Goal: Use online tool/utility: Utilize a website feature to perform a specific function

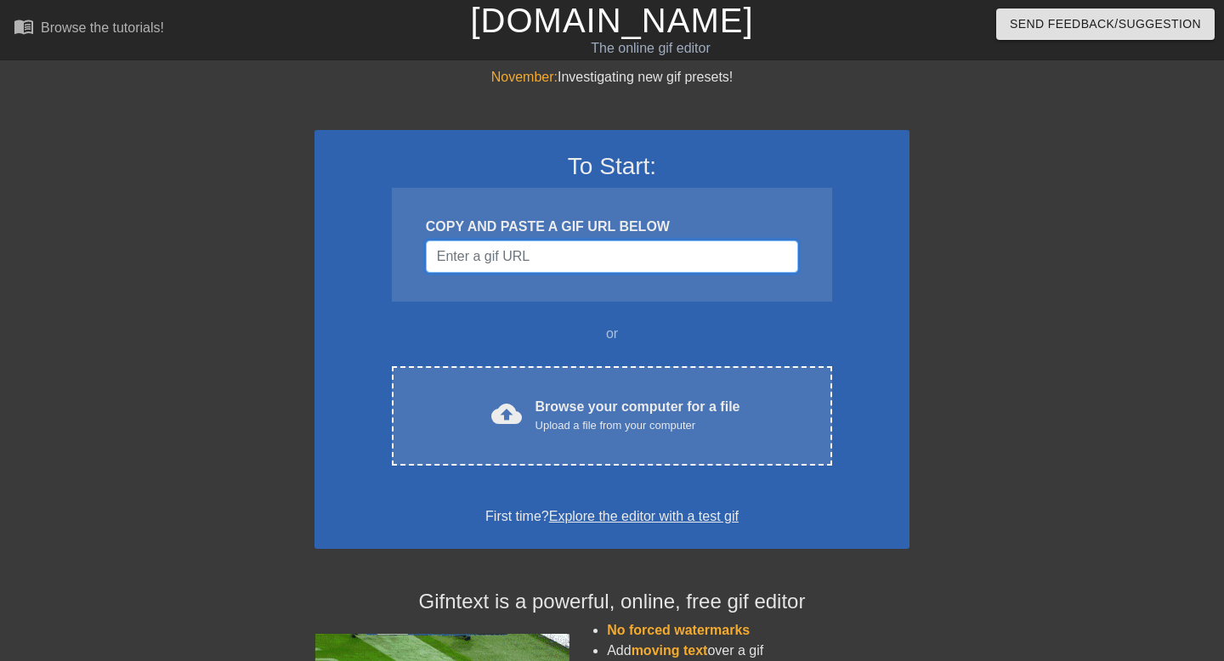
click at [544, 252] on input "Username" at bounding box center [612, 257] width 372 height 32
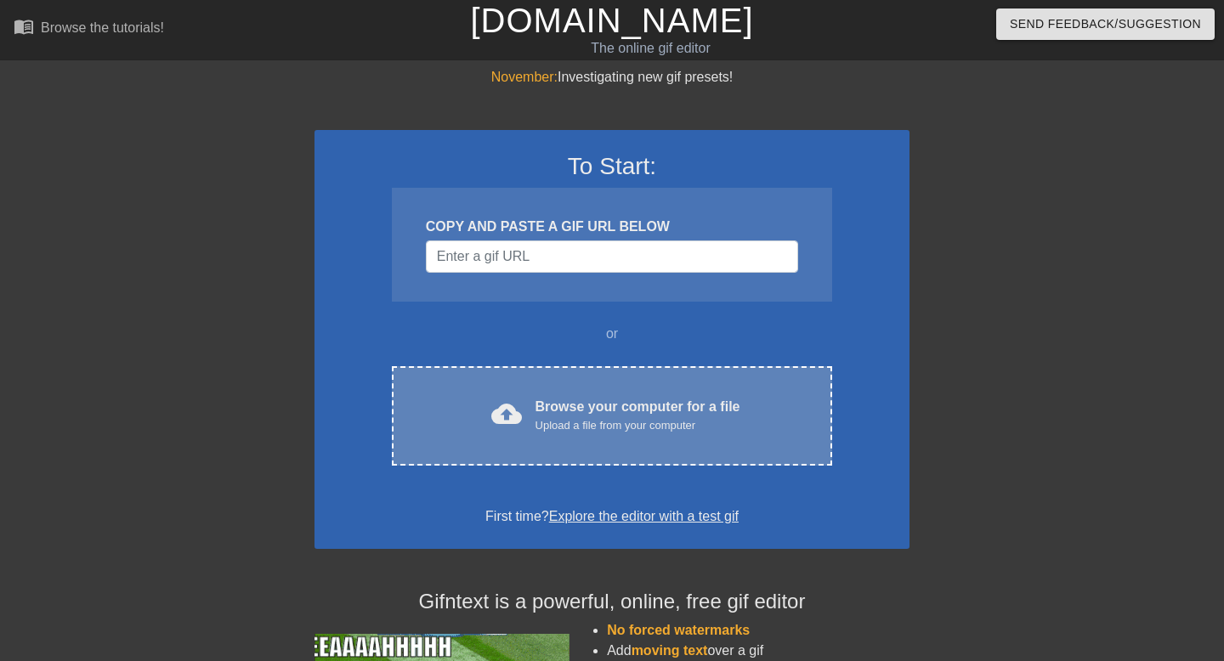
click at [575, 411] on div "Browse your computer for a file Upload a file from your computer" at bounding box center [637, 415] width 205 height 37
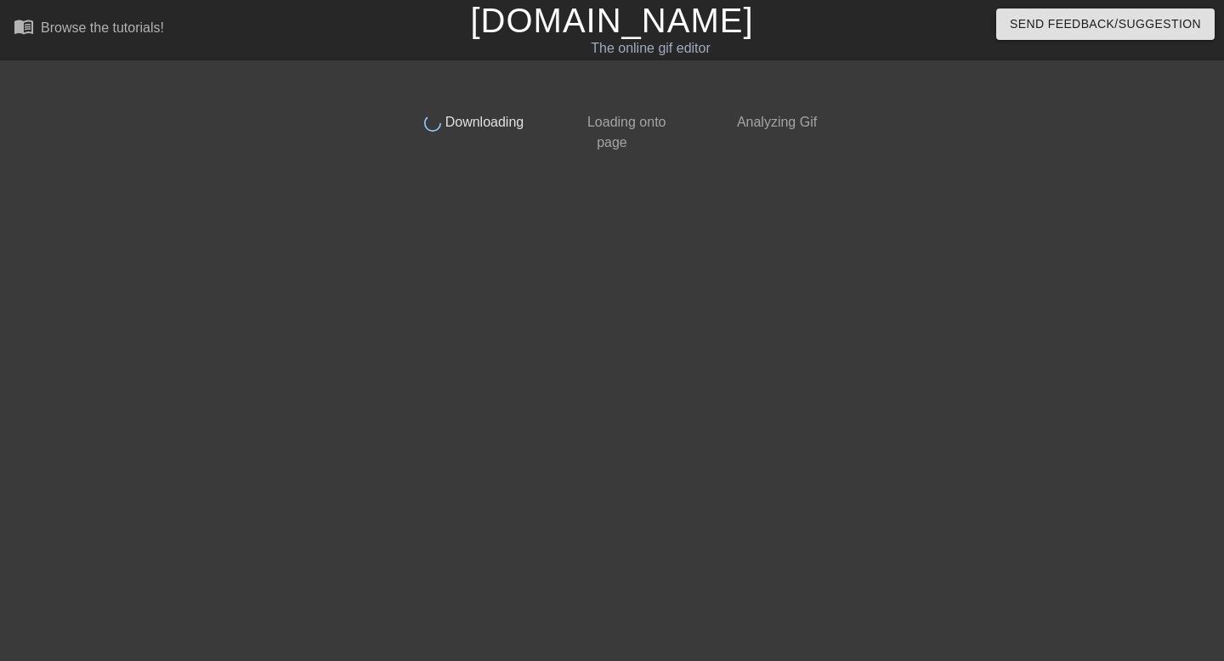
click at [626, 126] on span "Loading onto page" at bounding box center [624, 132] width 82 height 35
drag, startPoint x: 573, startPoint y: 119, endPoint x: 659, endPoint y: 153, distance: 92.3
click at [659, 153] on div "done Downloading done Loading onto page done Analyzing Gif" at bounding box center [612, 322] width 427 height 510
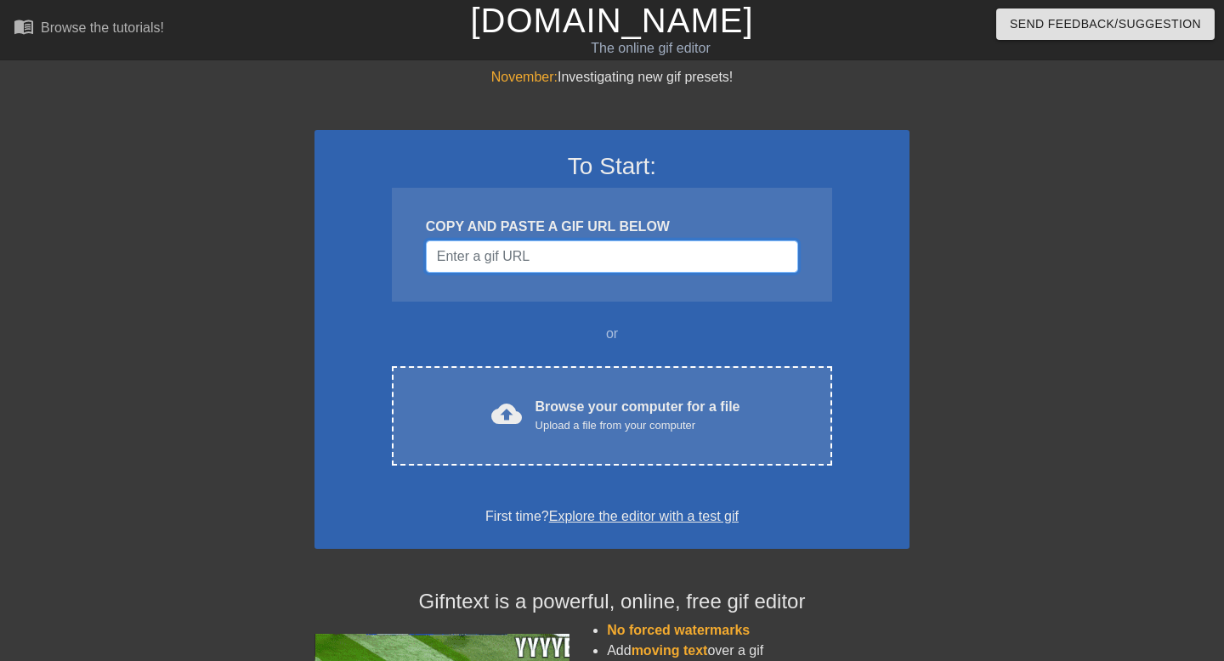
click at [476, 259] on input "Username" at bounding box center [612, 257] width 372 height 32
click at [547, 263] on input "Username" at bounding box center [612, 257] width 372 height 32
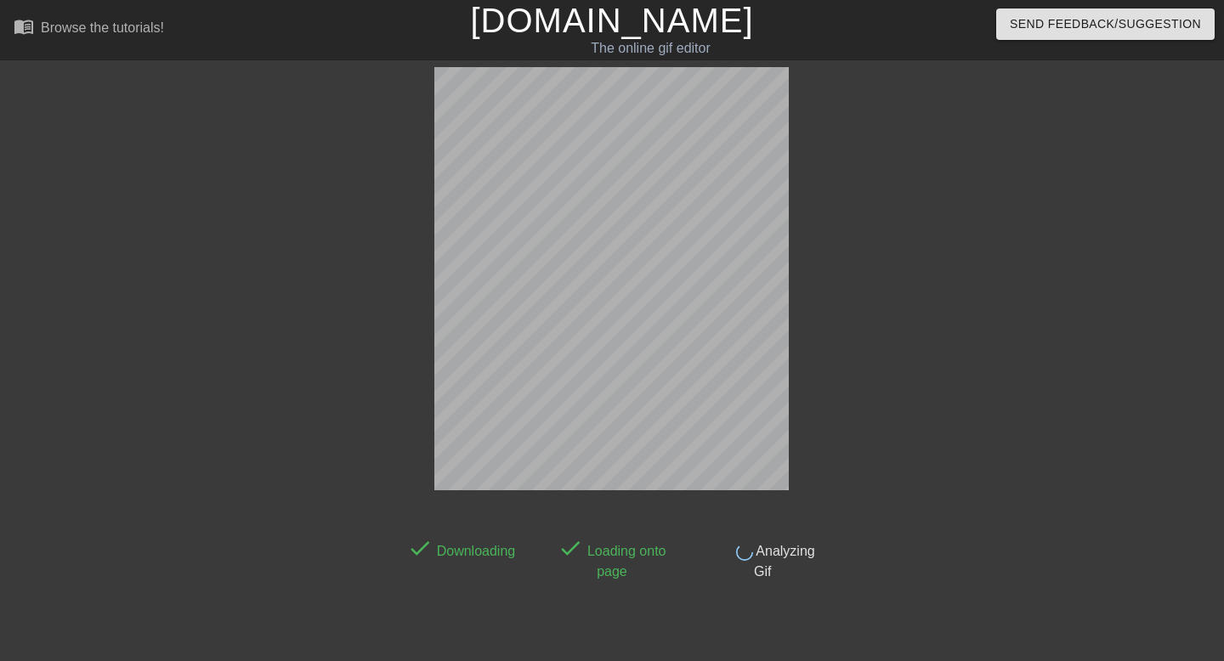
scroll to position [42, 0]
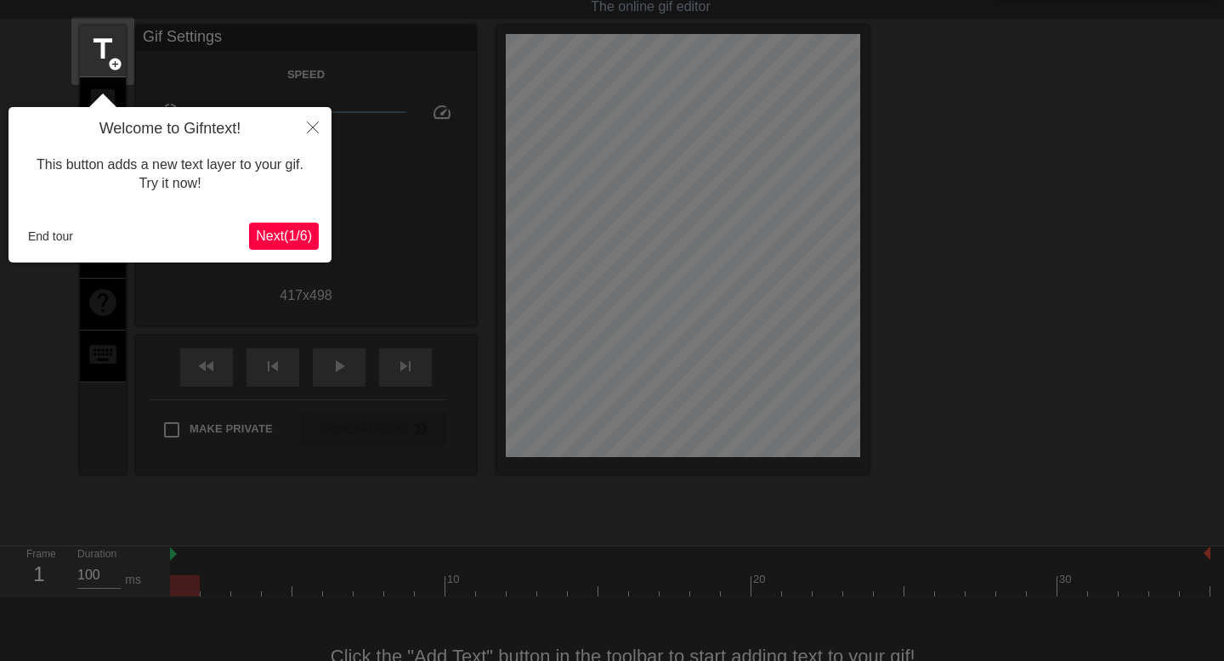
click at [275, 228] on button "Next ( 1 / 6 )" at bounding box center [284, 236] width 70 height 27
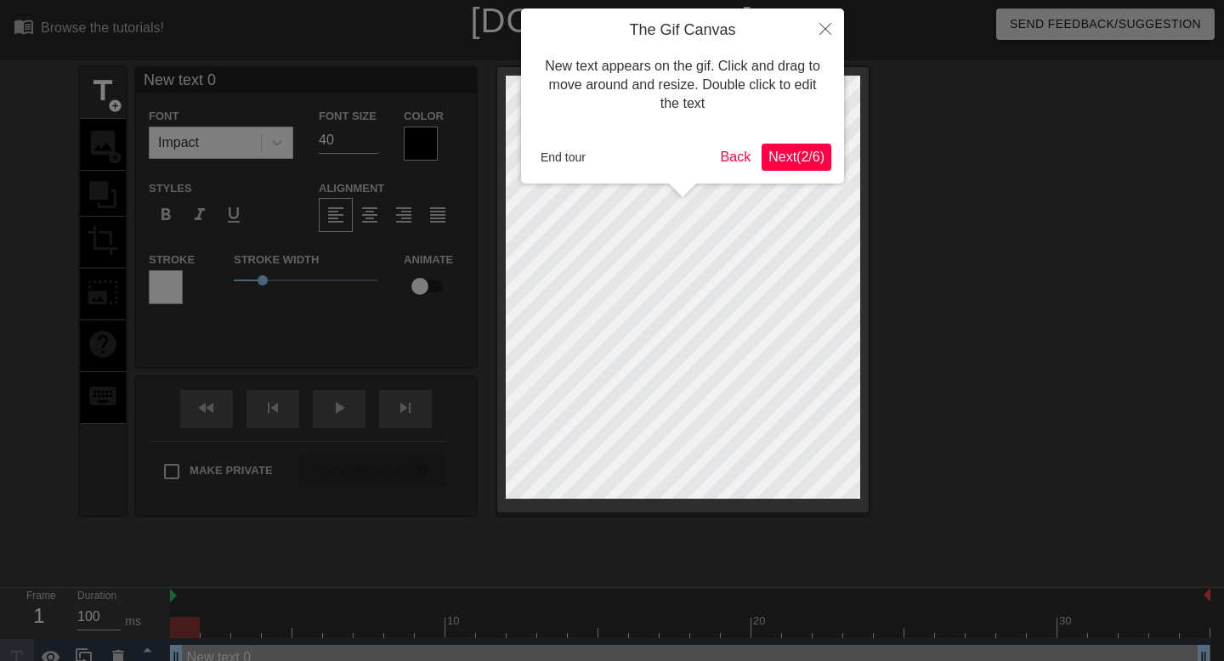
click at [772, 156] on span "Next ( 2 / 6 )" at bounding box center [796, 157] width 56 height 14
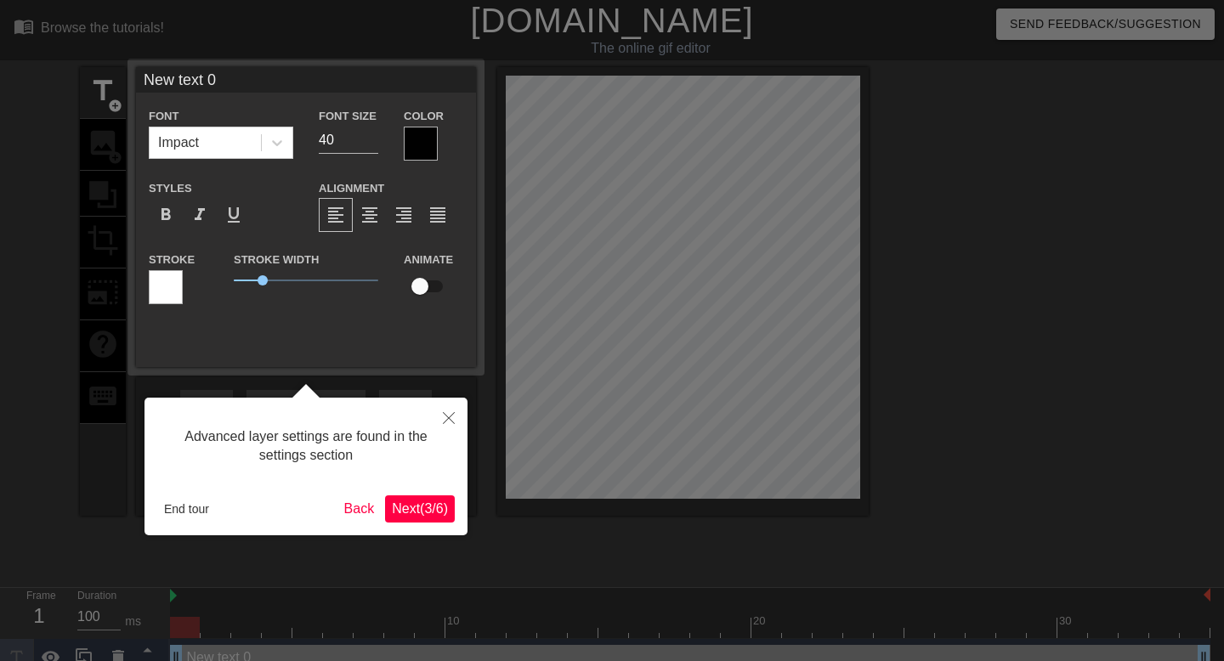
scroll to position [19, 0]
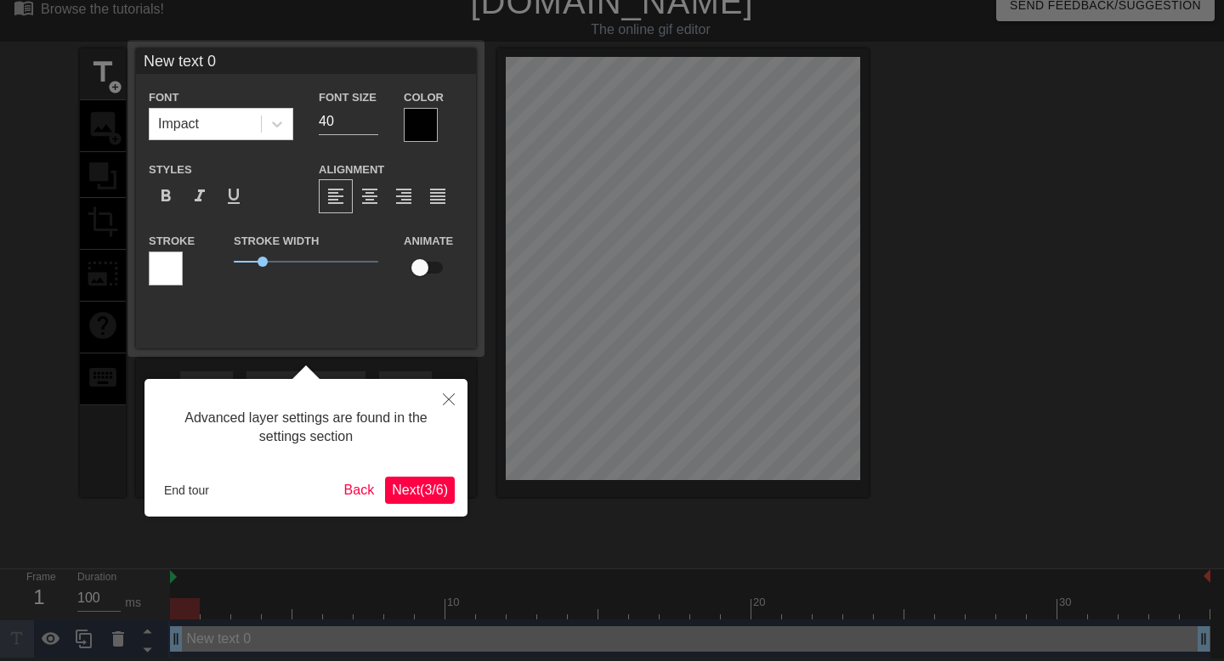
click at [433, 490] on span "Next ( 3 / 6 )" at bounding box center [420, 490] width 56 height 14
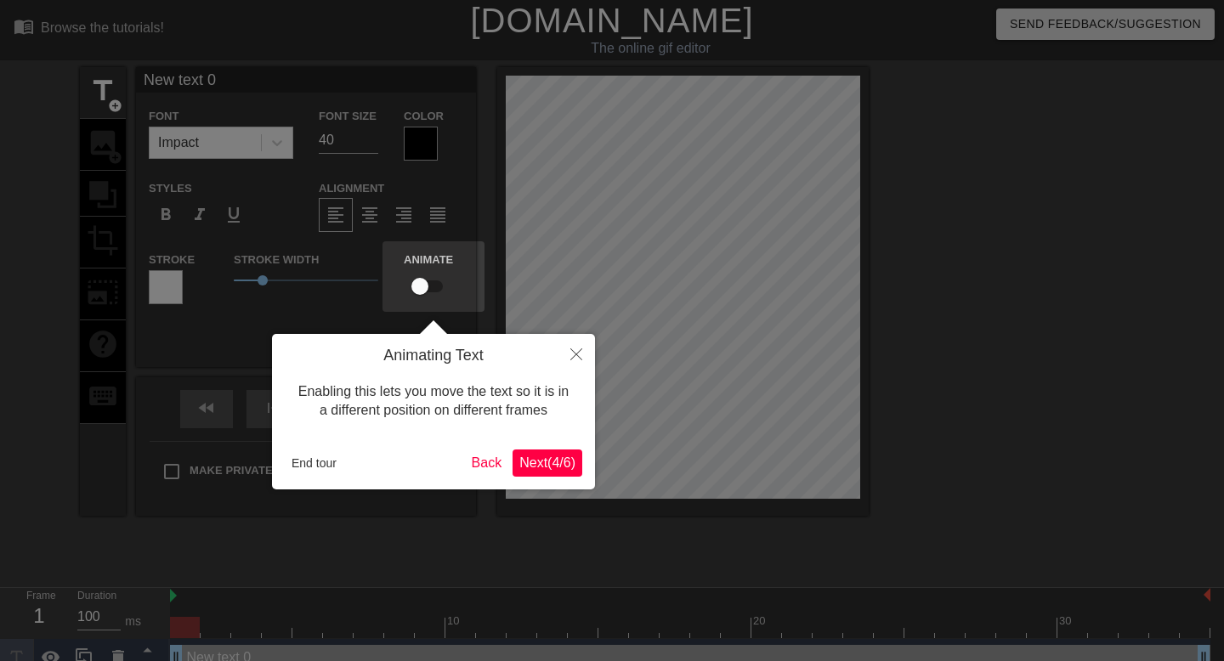
click at [535, 473] on button "Next ( 4 / 6 )" at bounding box center [548, 463] width 70 height 27
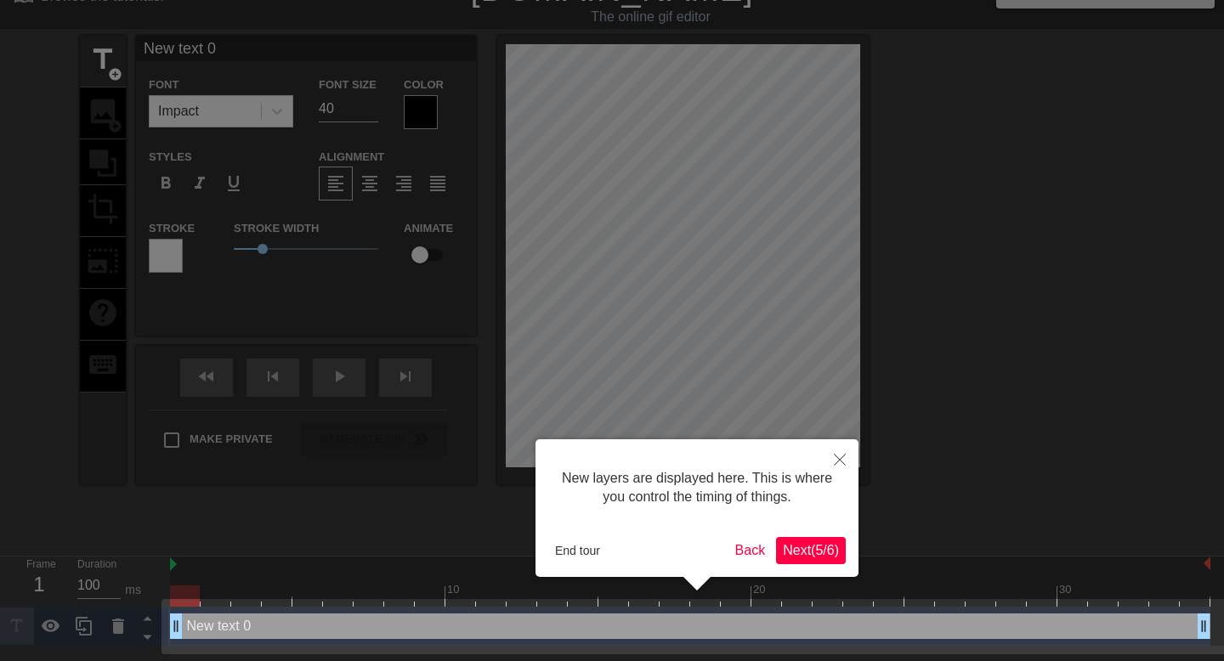
click at [789, 548] on span "Next ( 5 / 6 )" at bounding box center [811, 550] width 56 height 14
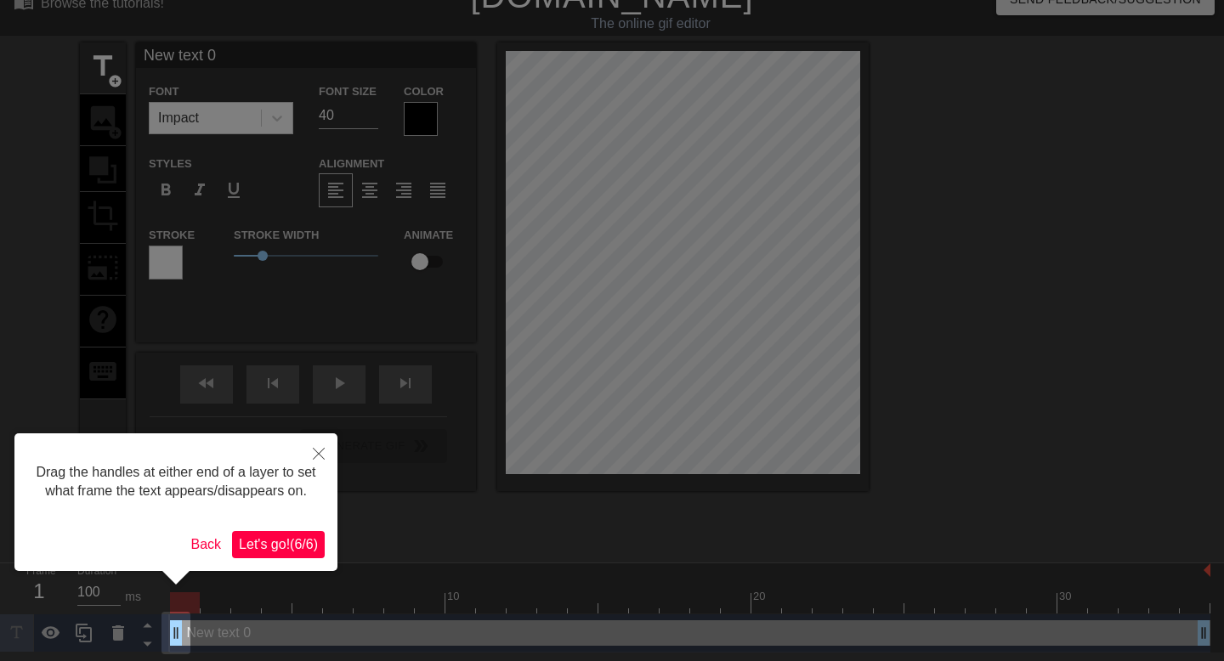
scroll to position [0, 0]
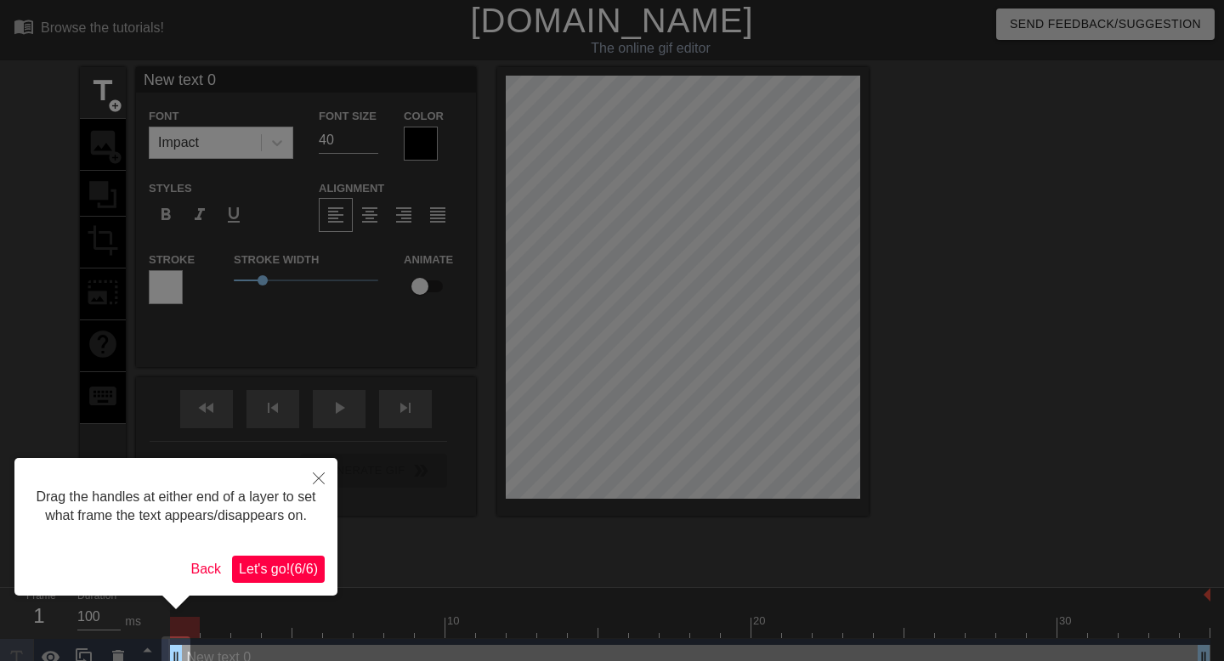
click at [282, 576] on span "Let's go! ( 6 / 6 )" at bounding box center [278, 569] width 79 height 14
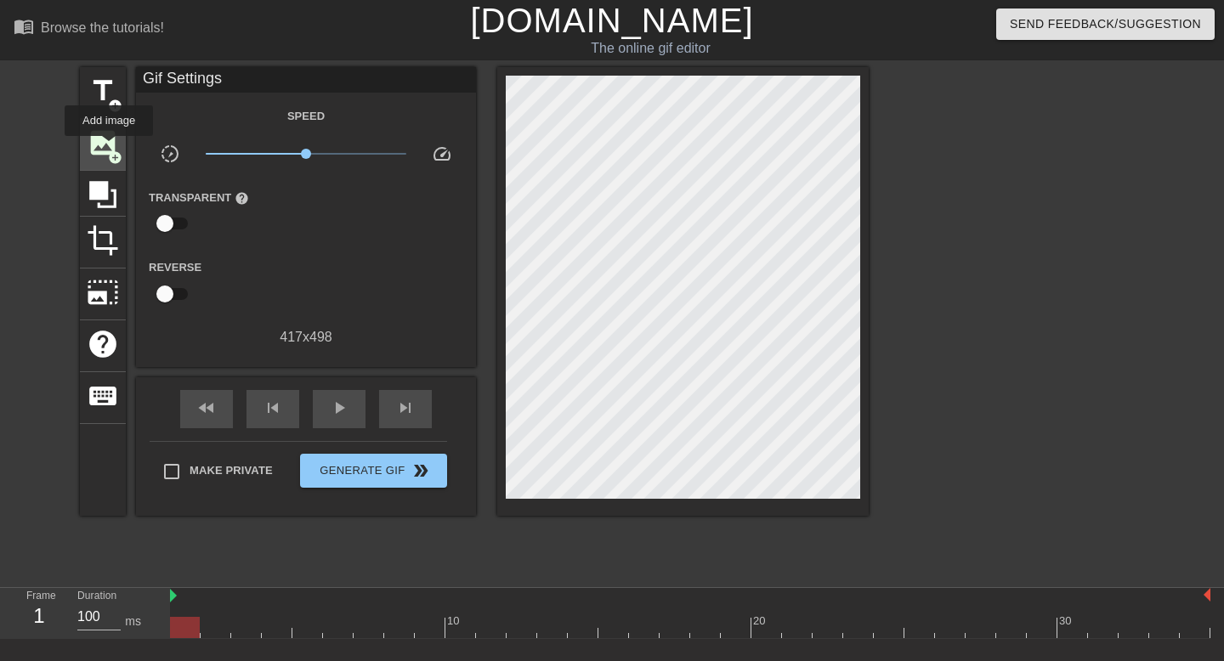
click at [110, 148] on span "image" at bounding box center [103, 143] width 32 height 32
click at [110, 142] on span "image" at bounding box center [103, 143] width 32 height 32
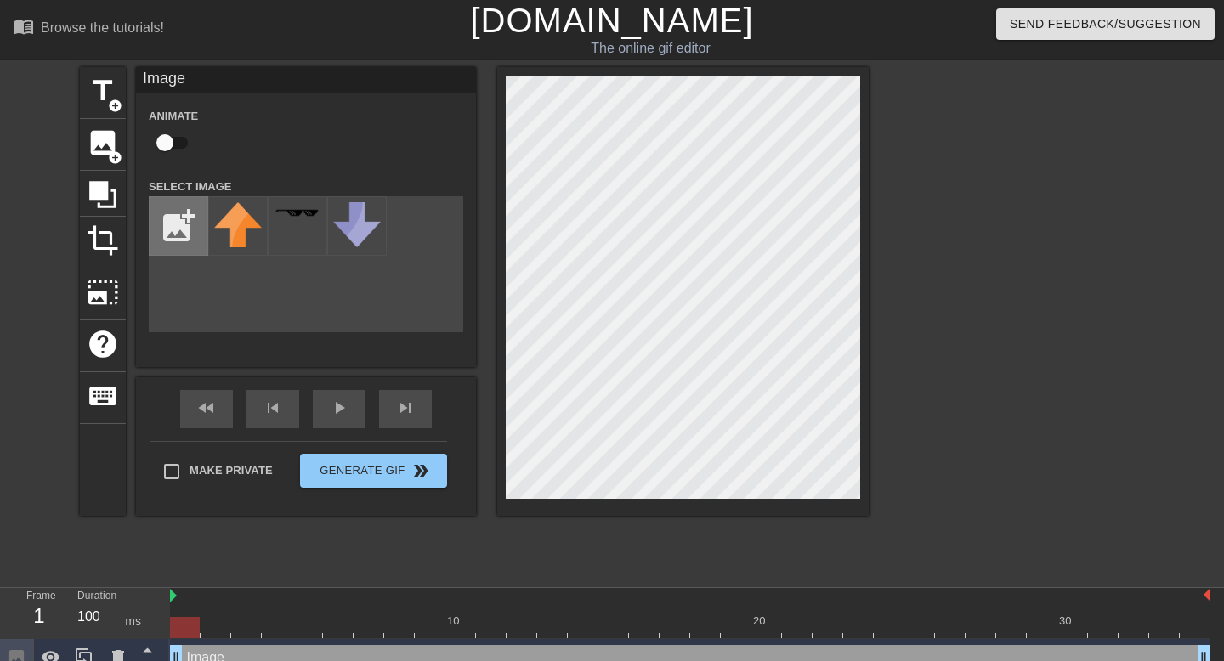
click at [173, 226] on input "file" at bounding box center [179, 226] width 58 height 58
click at [176, 226] on input "file" at bounding box center [179, 226] width 58 height 58
type input "C:\fakepath\Adobe Express - file.png"
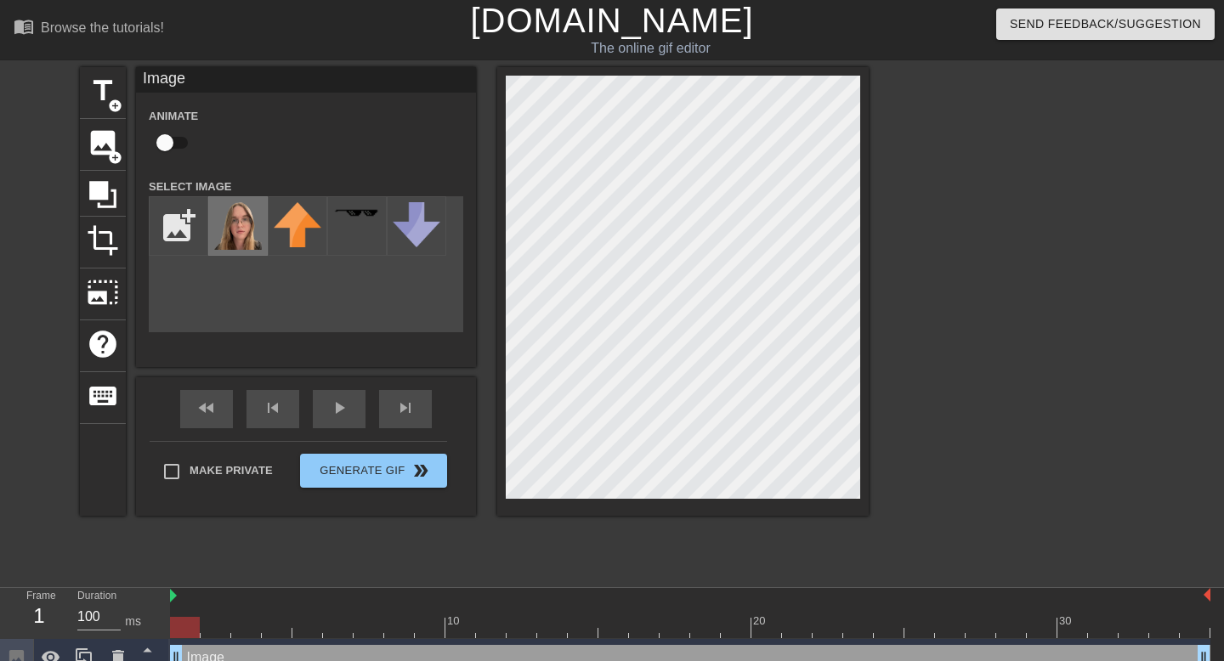
click at [244, 214] on img at bounding box center [238, 226] width 48 height 48
click at [1019, 306] on div at bounding box center [1016, 322] width 255 height 510
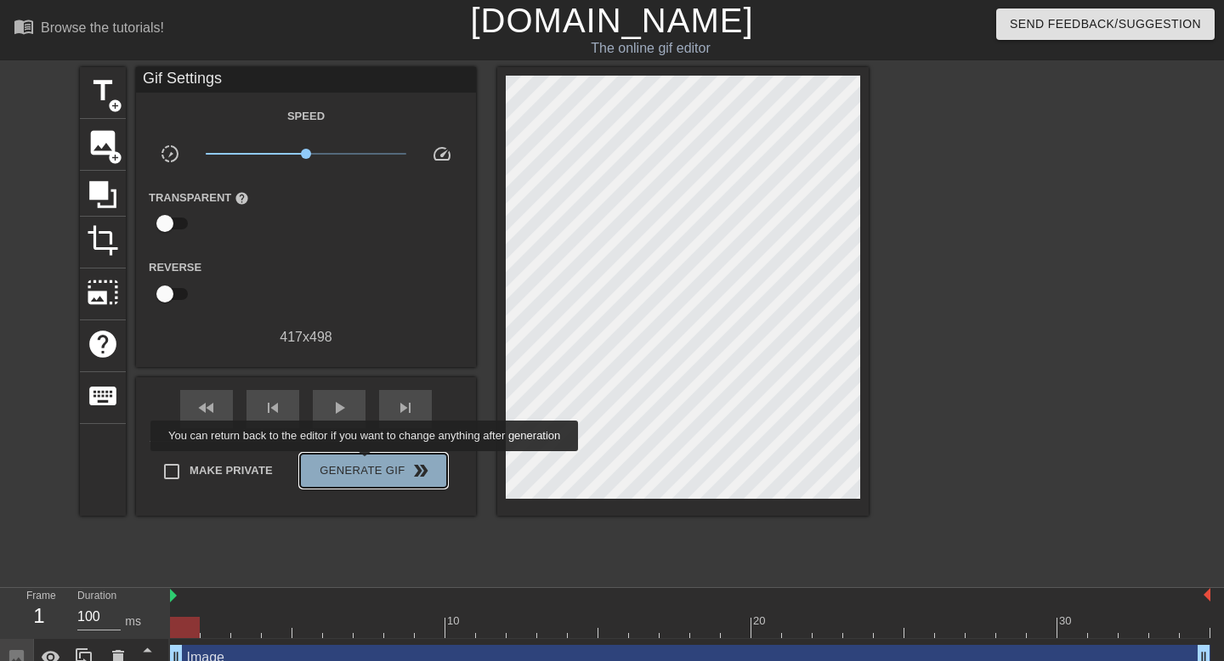
click at [376, 463] on span "Generate Gif double_arrow" at bounding box center [373, 471] width 133 height 20
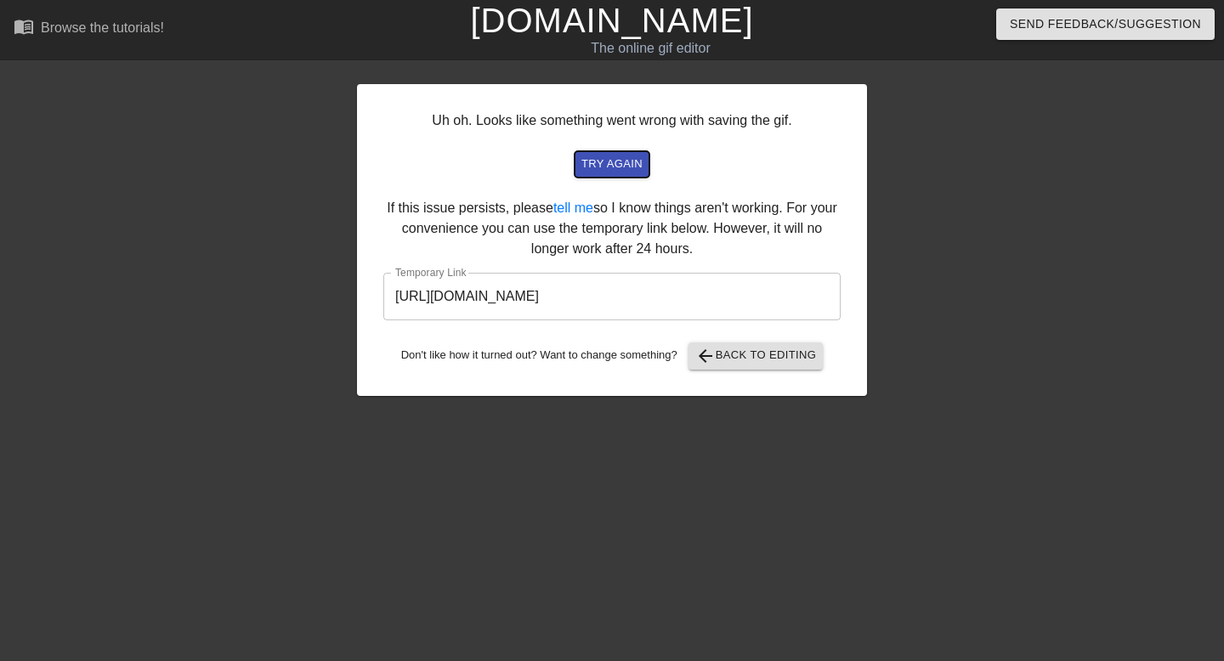
click at [609, 167] on span "try again" at bounding box center [611, 165] width 61 height 20
click at [515, 309] on input "https://www.gifntext.com/temp_generations/PRLhZDxC.gif" at bounding box center [611, 297] width 457 height 48
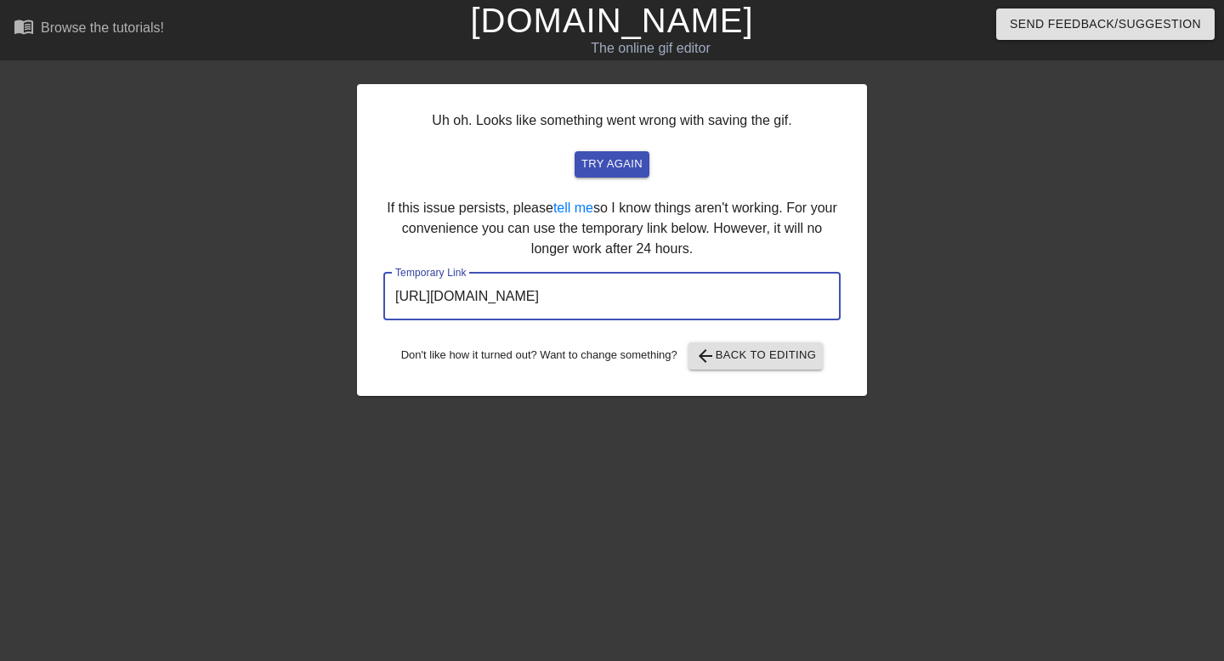
click at [515, 309] on input "https://www.gifntext.com/temp_generations/PRLhZDxC.gif" at bounding box center [611, 297] width 457 height 48
click at [744, 354] on span "arrow_back Back to Editing" at bounding box center [756, 356] width 122 height 20
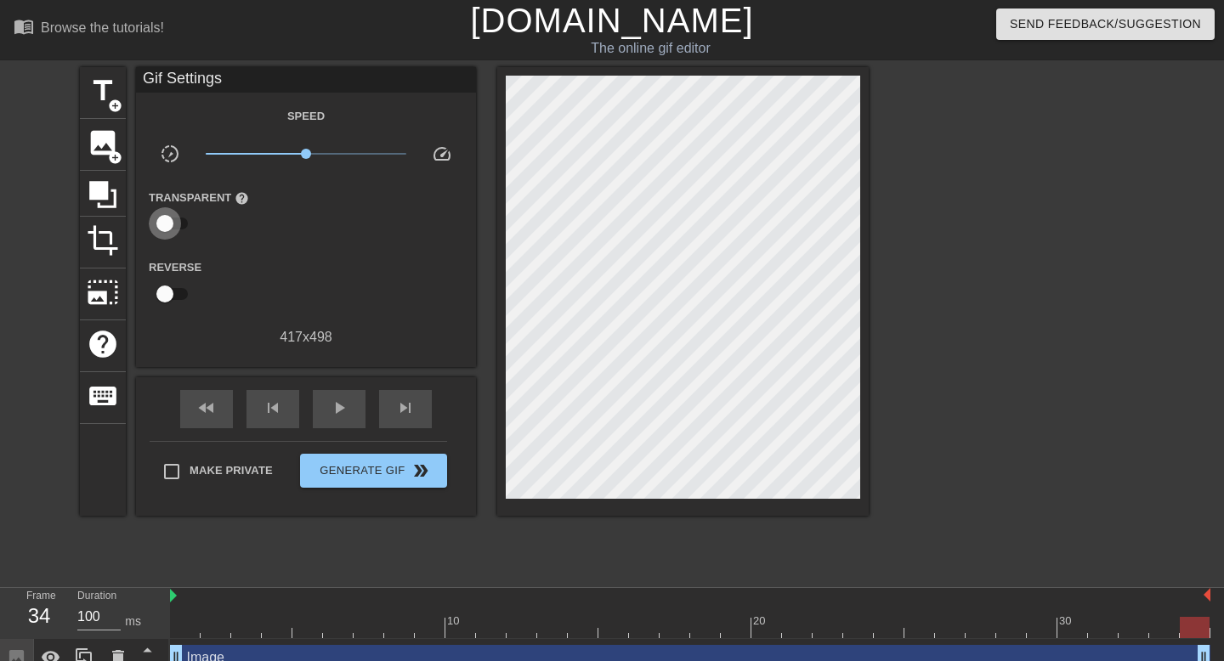
click at [167, 221] on input "checkbox" at bounding box center [164, 223] width 97 height 32
click at [167, 221] on input "checkbox" at bounding box center [181, 223] width 97 height 32
click at [161, 229] on input "checkbox" at bounding box center [164, 223] width 97 height 32
click at [161, 229] on input "checkbox" at bounding box center [181, 223] width 97 height 32
checkbox input "false"
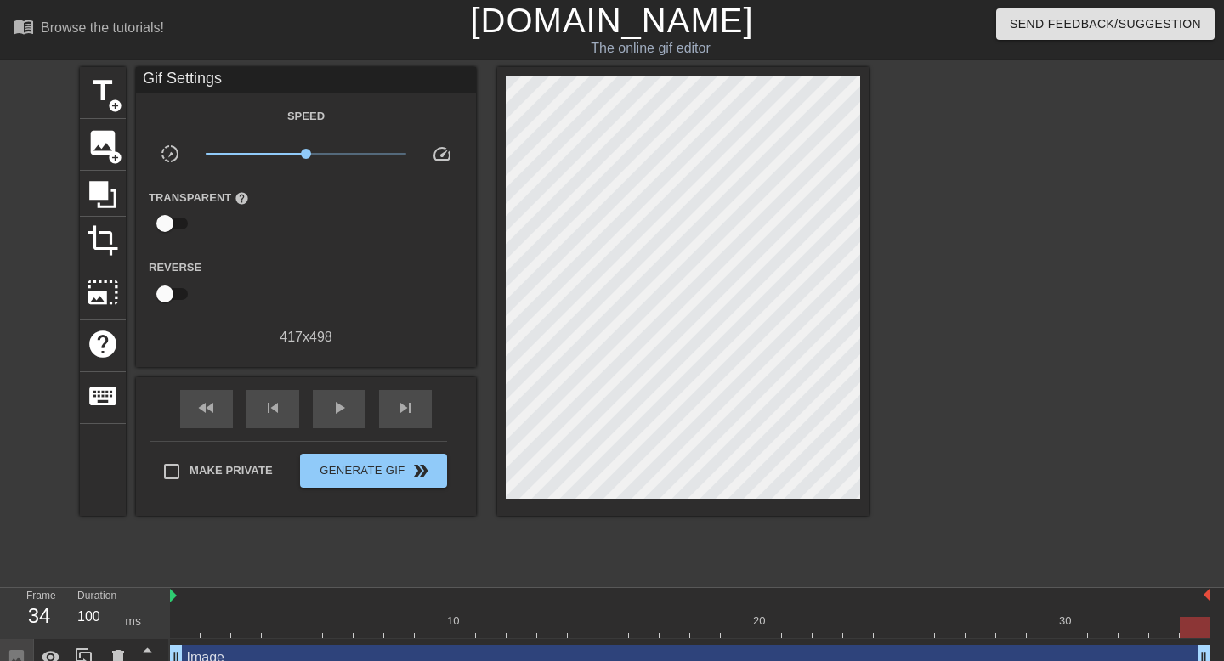
scroll to position [19, 0]
